Goal: Information Seeking & Learning: Learn about a topic

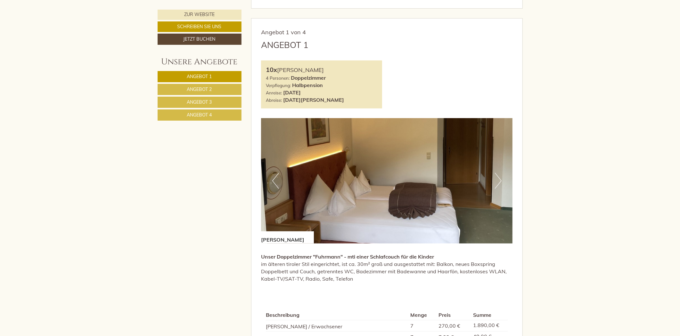
click at [188, 88] on span "Angebot 2" at bounding box center [199, 90] width 25 height 6
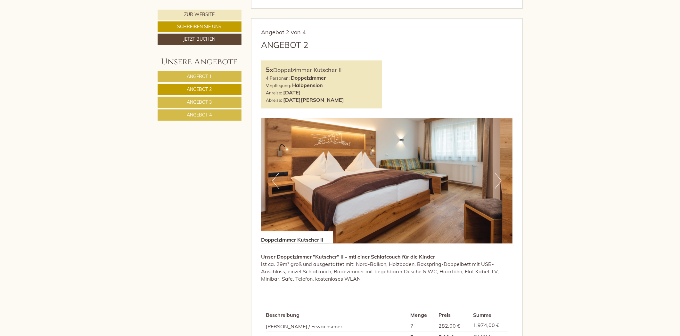
scroll to position [409, 0]
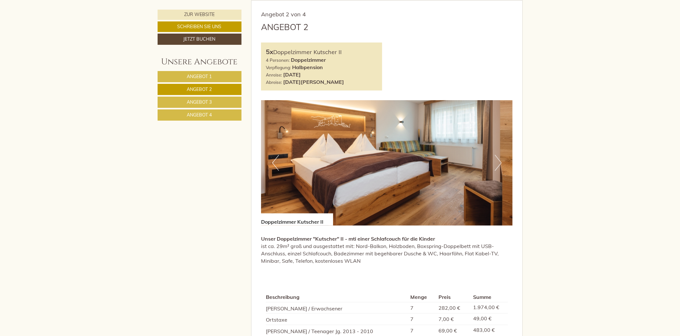
click at [188, 101] on span "Angebot 3" at bounding box center [199, 102] width 25 height 6
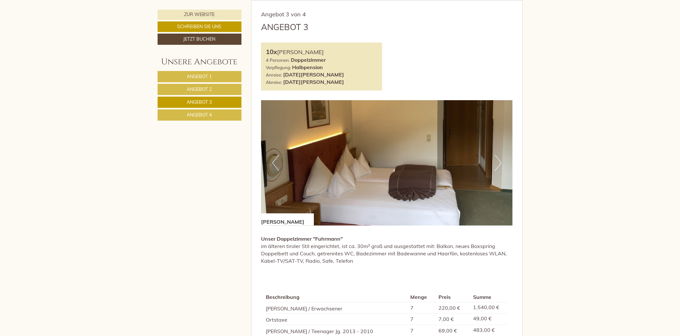
click at [187, 116] on span "Angebot 4" at bounding box center [199, 115] width 25 height 6
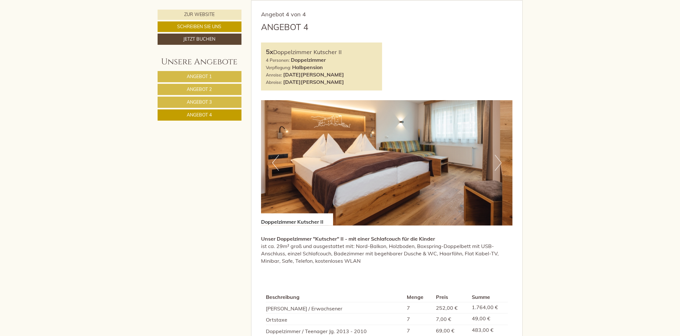
click at [174, 73] on link "Angebot 1" at bounding box center [200, 76] width 84 height 11
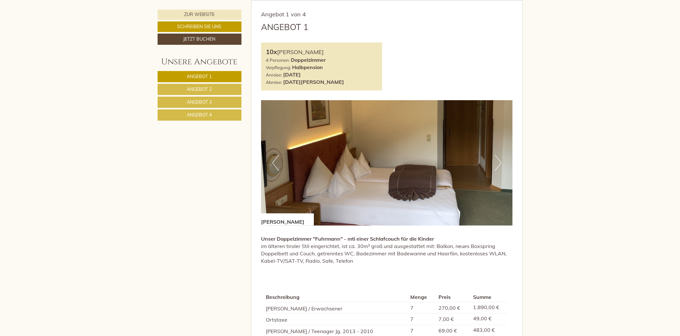
click at [222, 97] on link "Angebot 3" at bounding box center [200, 102] width 84 height 11
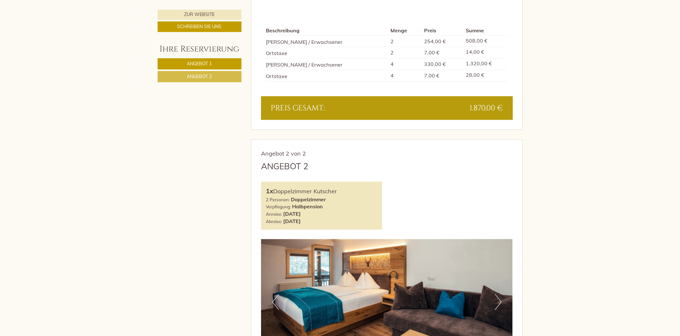
scroll to position [819, 0]
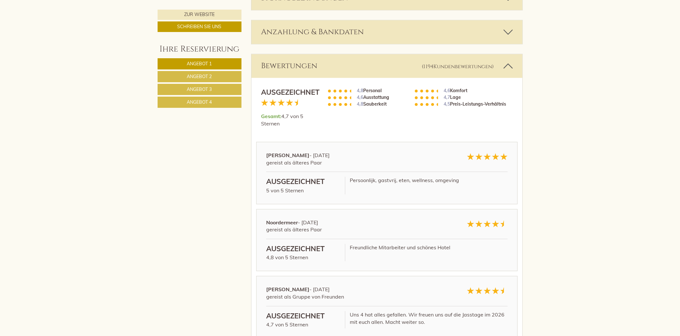
scroll to position [1203, 0]
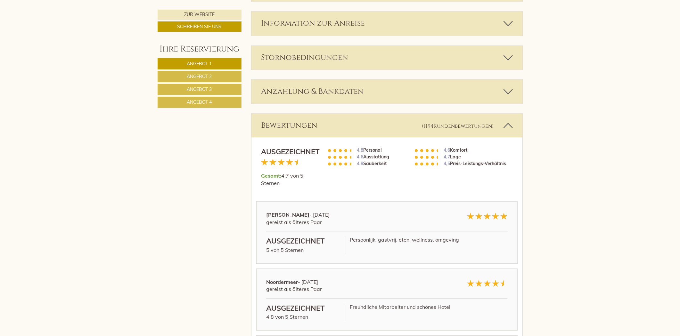
click at [510, 124] on icon at bounding box center [508, 125] width 9 height 11
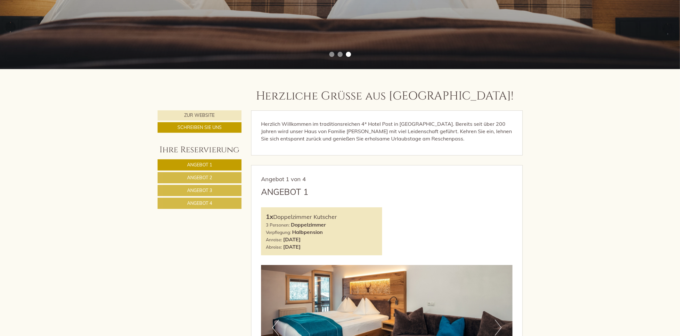
scroll to position [207, 0]
